Goal: Complete application form

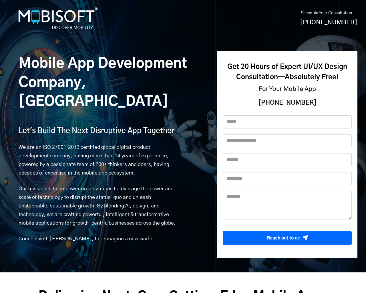
scroll to position [2005, 0]
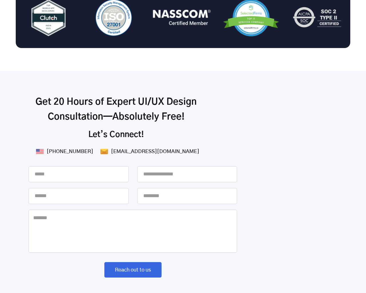
click input "Name is required!" at bounding box center [0, 0] width 0 height 0
click input "Email is required!" at bounding box center [0, 0] width 0 height 0
click input "Please enter Phone No." at bounding box center [0, 0] width 0 height 0
click textarea "Message is required!" at bounding box center [0, 0] width 0 height 0
type input "*"
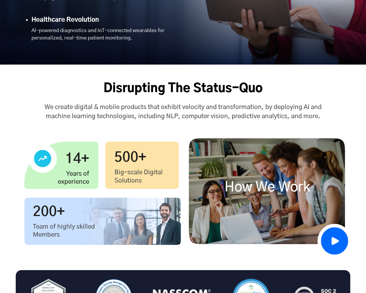
type input "**********"
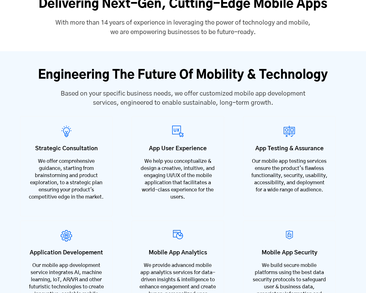
type input "*"
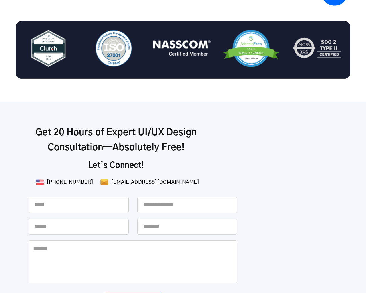
scroll to position [2005, 0]
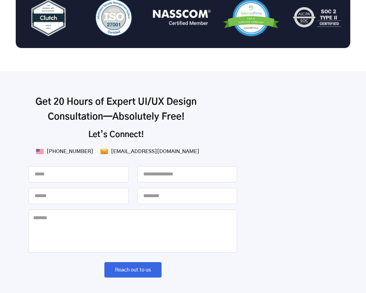
type textarea "*"
type input "*"
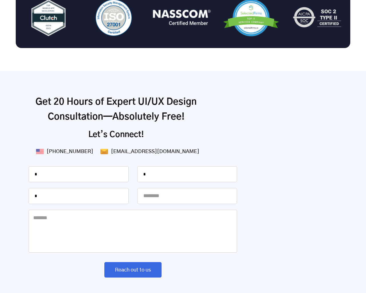
type input "*"
type textarea "*"
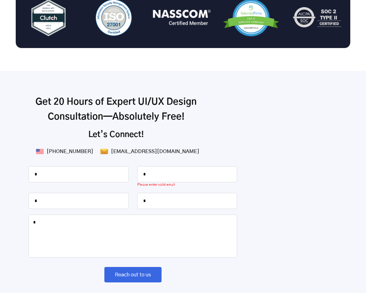
scroll to position [2010, 0]
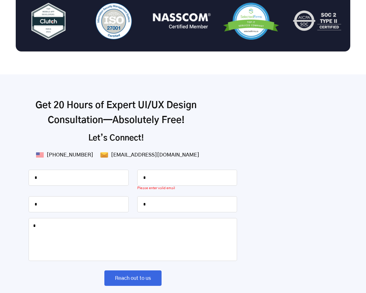
scroll to position [2010, 0]
